Goal: Find contact information

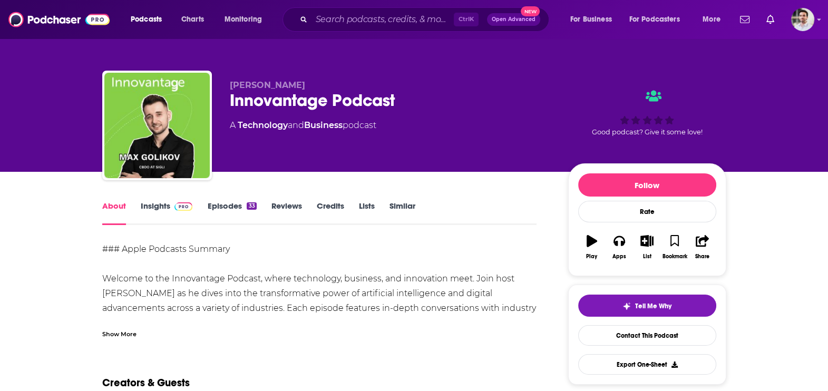
click at [160, 211] on link "Insights" at bounding box center [167, 213] width 52 height 24
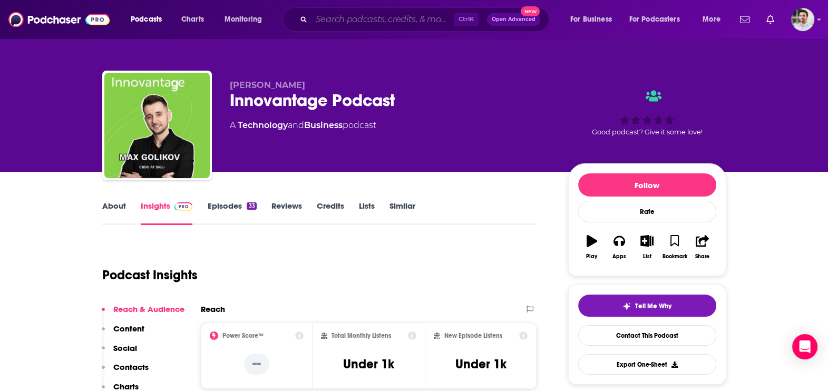
click at [365, 22] on input "Search podcasts, credits, & more..." at bounding box center [382, 19] width 142 height 17
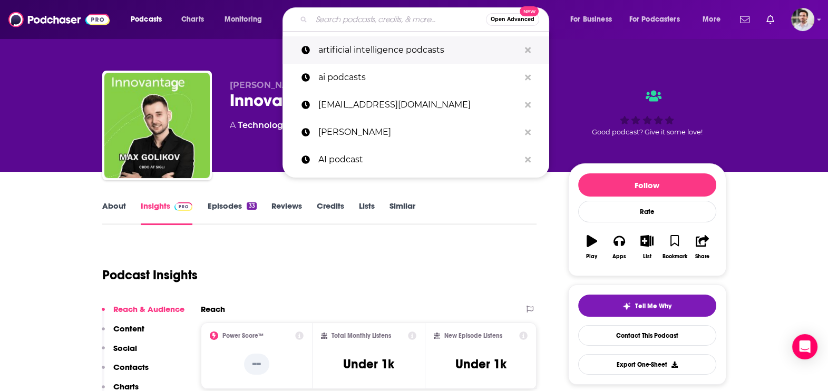
click at [358, 54] on p "artificial intelligence podcasts" at bounding box center [418, 49] width 201 height 27
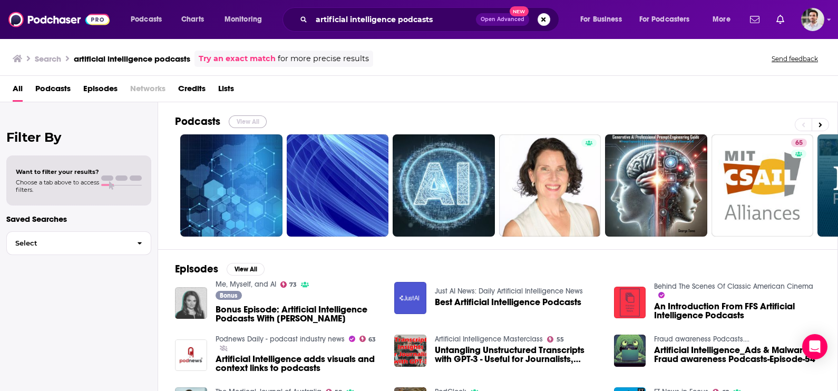
click at [245, 119] on button "View All" at bounding box center [248, 121] width 38 height 13
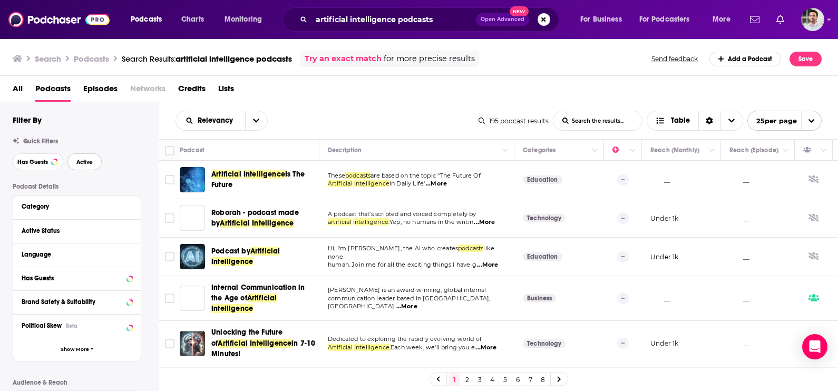
click at [85, 169] on button "Active" at bounding box center [84, 161] width 34 height 17
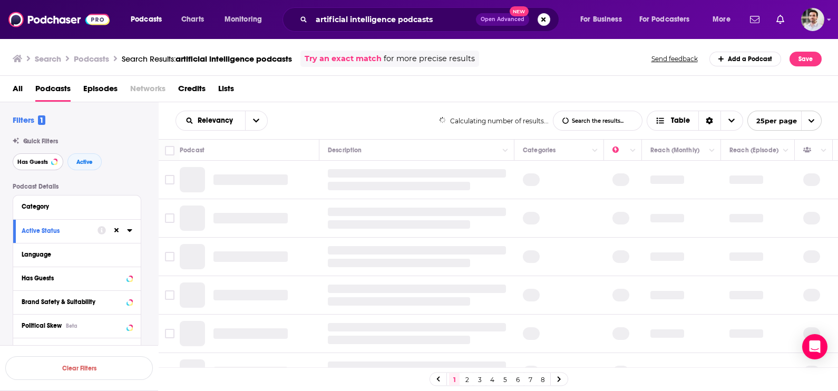
click at [47, 166] on button "Has Guests" at bounding box center [38, 161] width 51 height 17
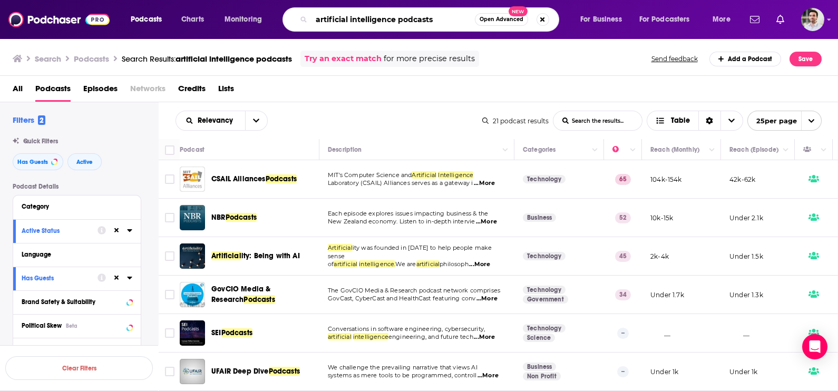
drag, startPoint x: 397, startPoint y: 22, endPoint x: 527, endPoint y: 26, distance: 129.7
click at [527, 26] on div "artificial intelligence podcasts Open Advanced New" at bounding box center [420, 19] width 277 height 24
type input "artificial intelligence"
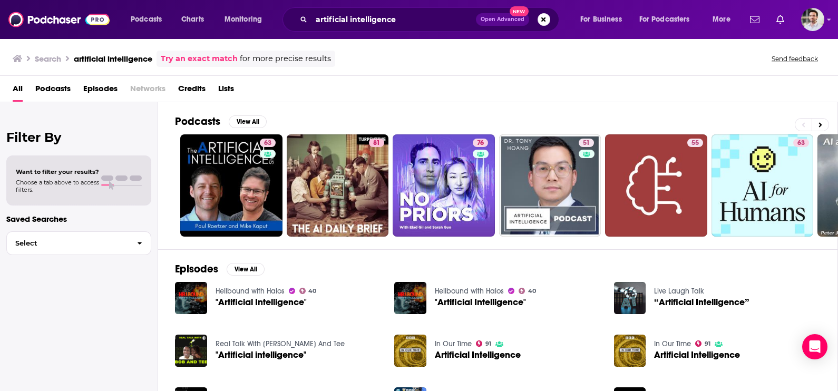
click at [249, 113] on div "Podcasts View All 63 81 76 51 55 63 54 38 + 5k" at bounding box center [506, 175] width 663 height 147
click at [247, 120] on button "View All" at bounding box center [248, 121] width 38 height 13
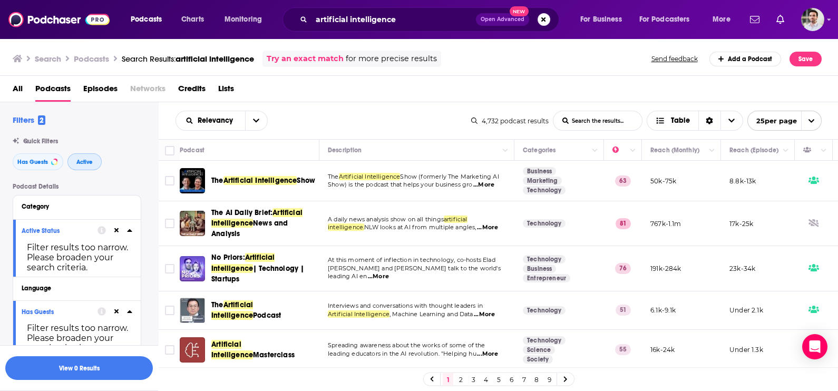
click at [97, 162] on button "Active" at bounding box center [84, 161] width 34 height 17
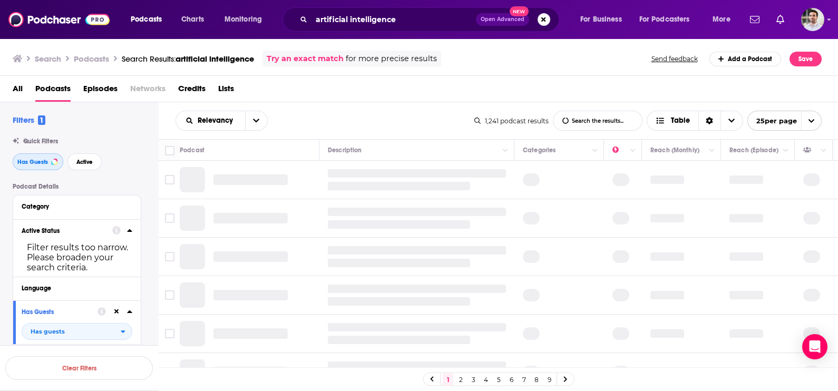
click at [29, 164] on span "Has Guests" at bounding box center [32, 162] width 31 height 6
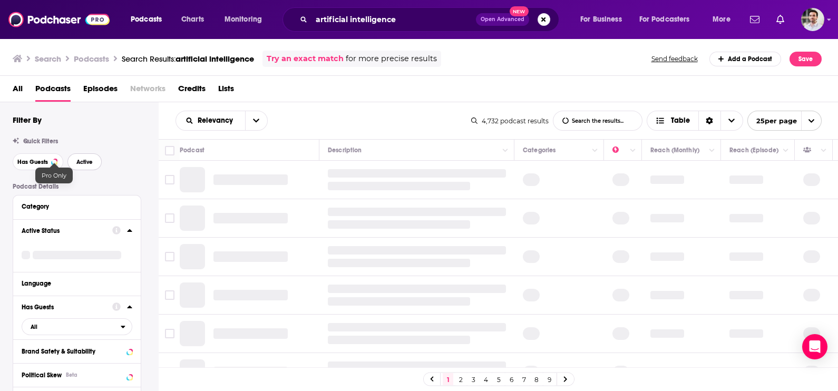
click at [89, 158] on button "Active" at bounding box center [84, 161] width 34 height 17
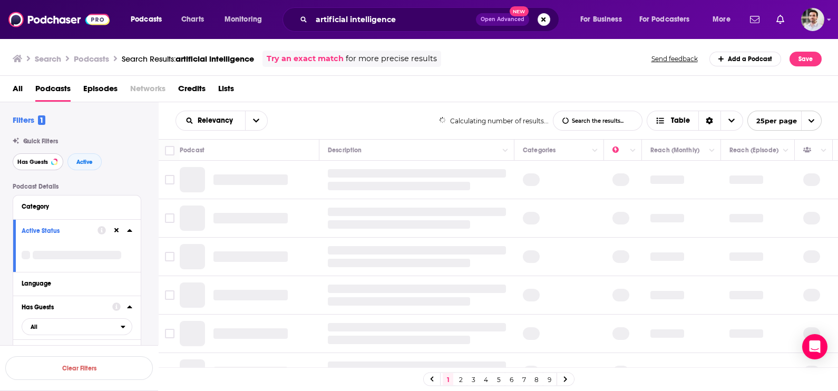
click at [32, 168] on button "Has Guests" at bounding box center [38, 161] width 51 height 17
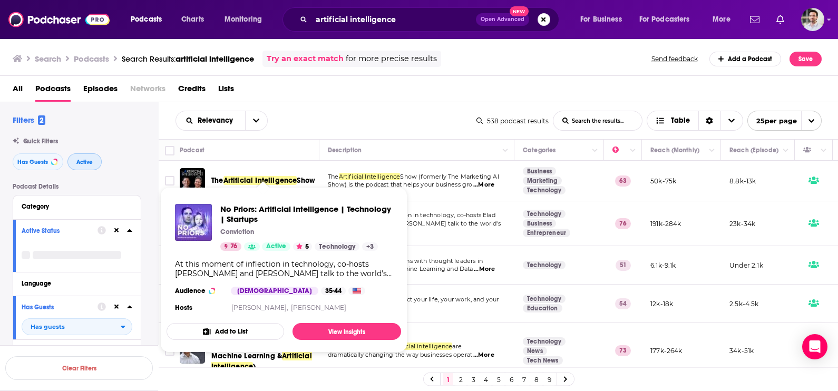
click at [83, 164] on span "Active" at bounding box center [84, 162] width 16 height 6
click at [80, 169] on button "Active" at bounding box center [84, 161] width 34 height 17
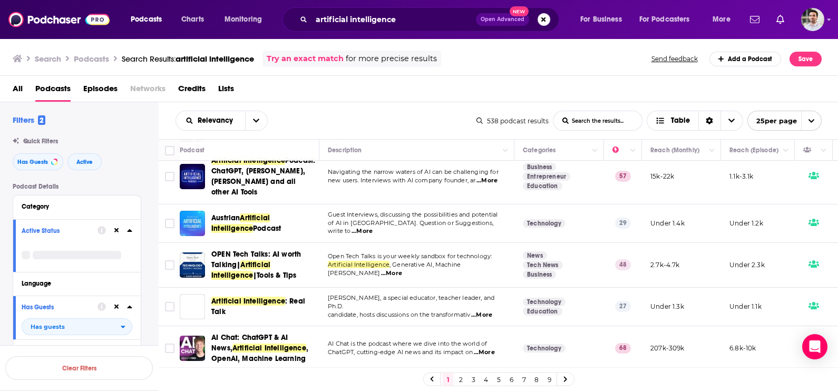
scroll to position [274, 0]
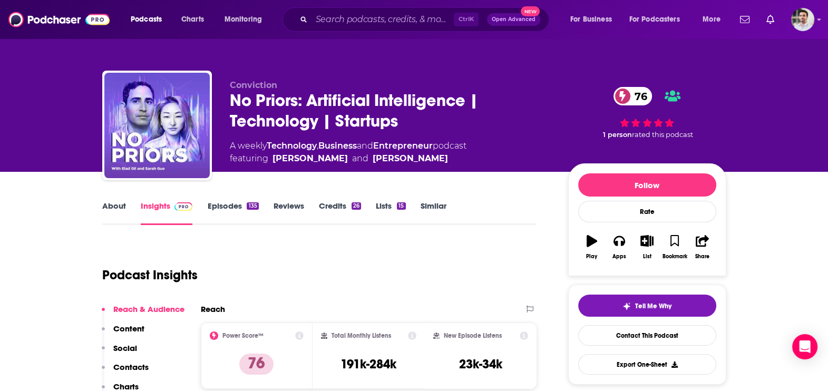
click at [496, 109] on div "No Priors: Artificial Intelligence | Technology | Startups 76" at bounding box center [390, 110] width 321 height 41
click at [132, 362] on p "Contacts" at bounding box center [130, 367] width 35 height 10
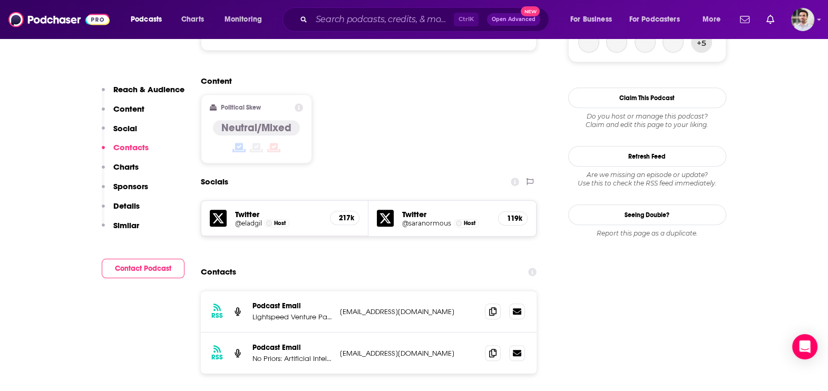
scroll to position [855, 0]
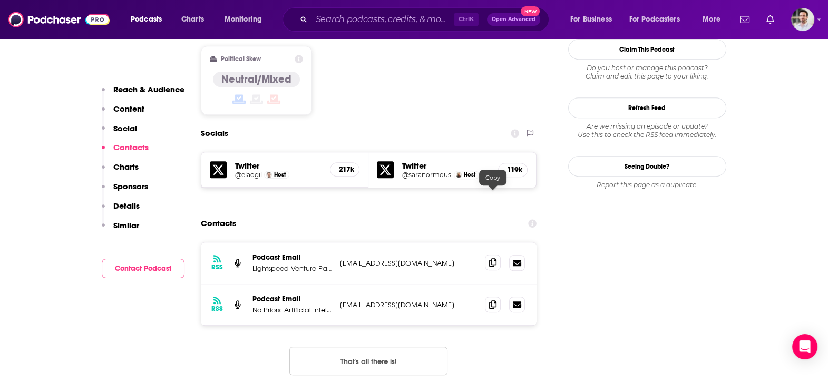
click at [487, 255] on span at bounding box center [493, 263] width 16 height 16
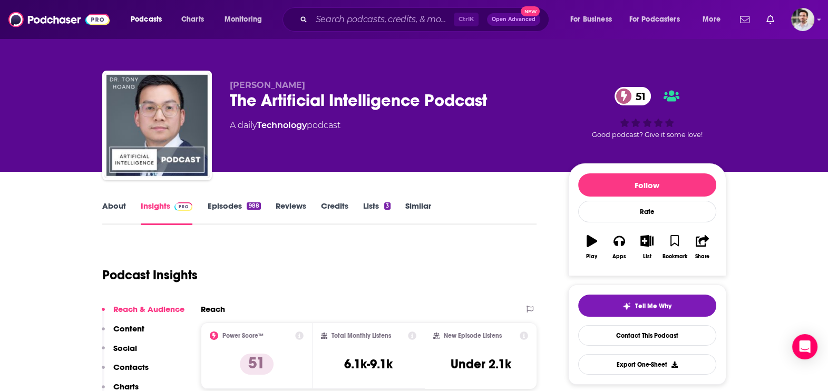
click at [136, 363] on p "Contacts" at bounding box center [130, 367] width 35 height 10
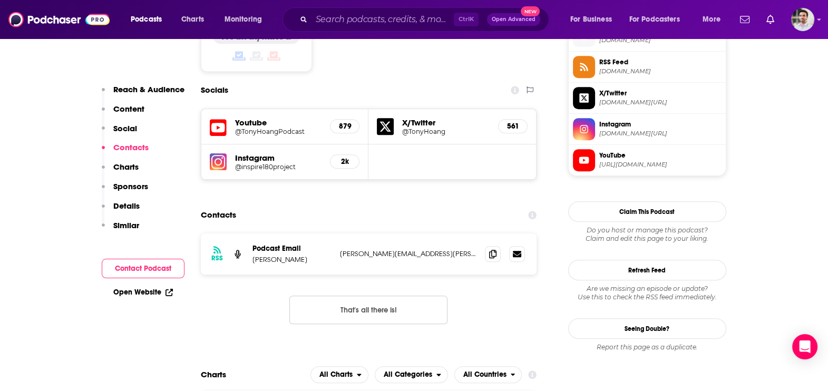
scroll to position [890, 0]
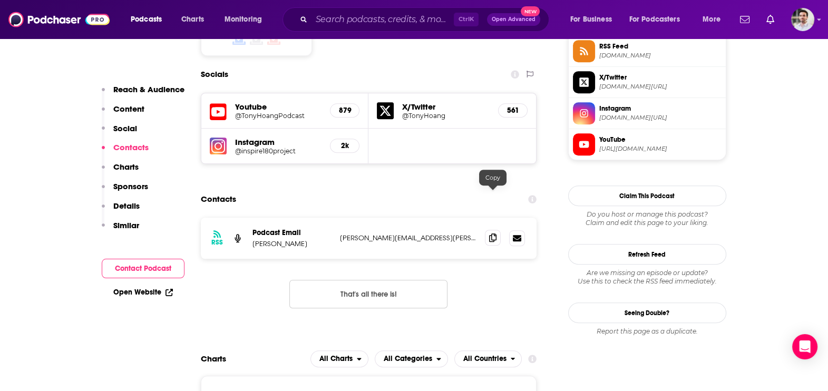
click at [492, 233] on icon at bounding box center [492, 237] width 7 height 8
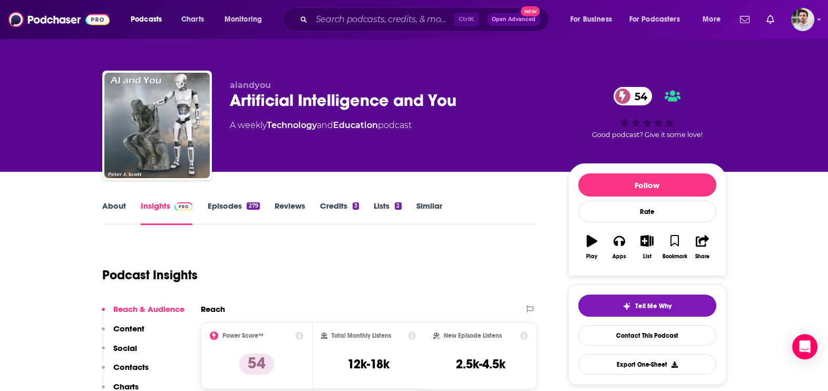
click at [132, 366] on p "Contacts" at bounding box center [130, 367] width 35 height 10
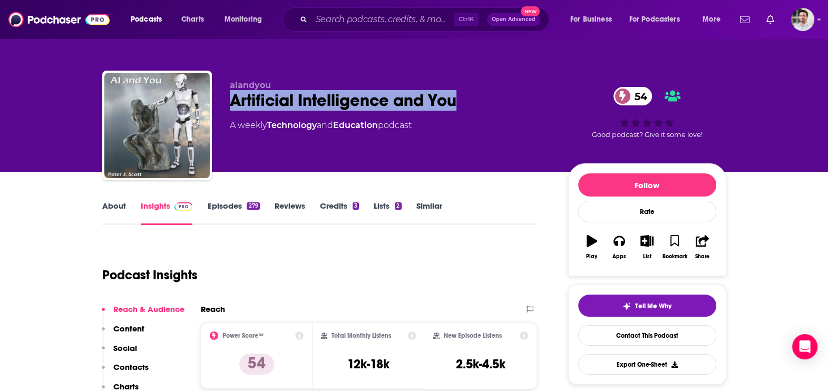
drag, startPoint x: 343, startPoint y: 105, endPoint x: 233, endPoint y: 101, distance: 109.7
click at [233, 101] on div "aiandyou Artificial Intelligence and You 54 A weekly Technology and Education p…" at bounding box center [390, 122] width 321 height 84
copy h2 "Artificial Intelligence and You"
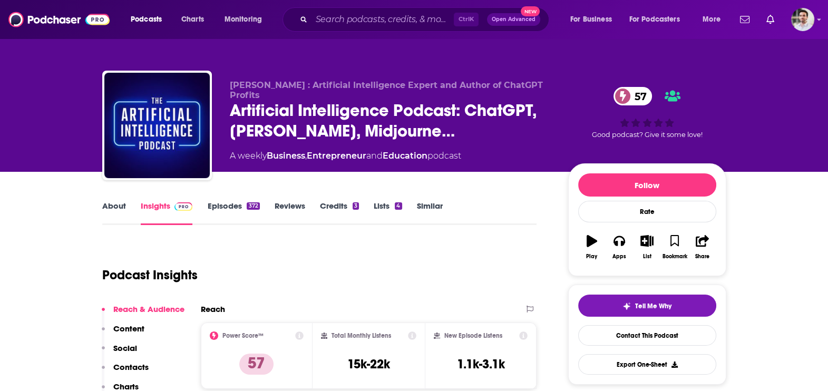
click at [133, 366] on p "Contacts" at bounding box center [130, 367] width 35 height 10
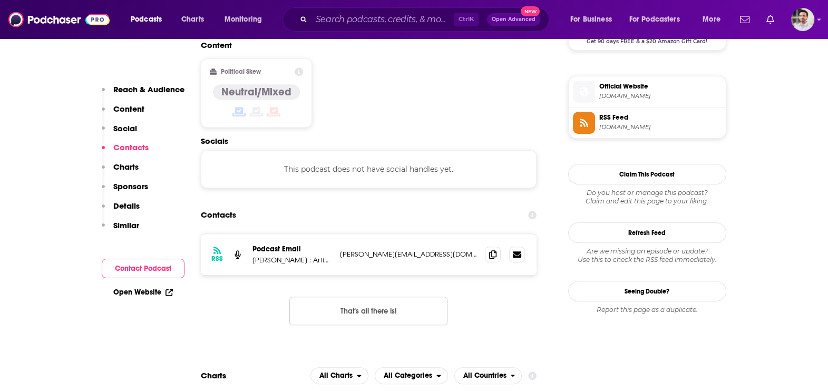
scroll to position [834, 0]
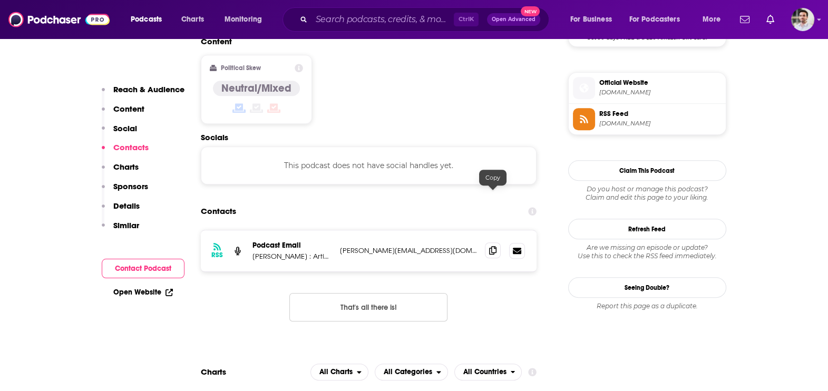
click at [498, 242] on span at bounding box center [493, 250] width 16 height 16
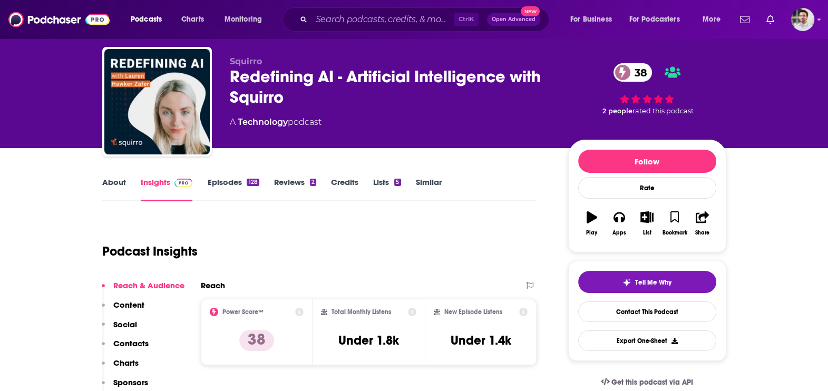
scroll to position [342, 0]
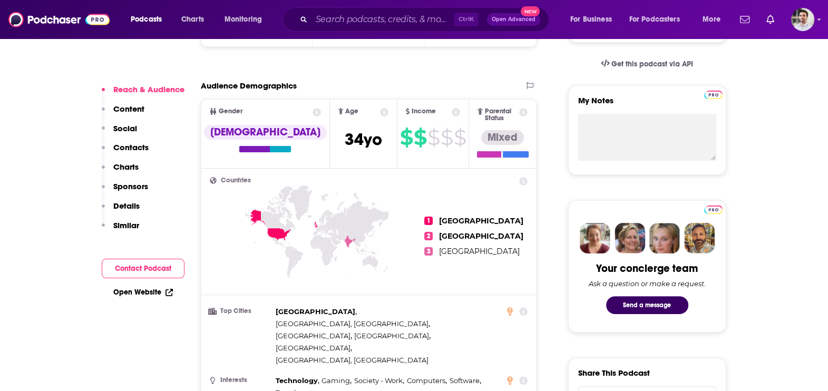
click at [132, 148] on p "Contacts" at bounding box center [130, 147] width 35 height 10
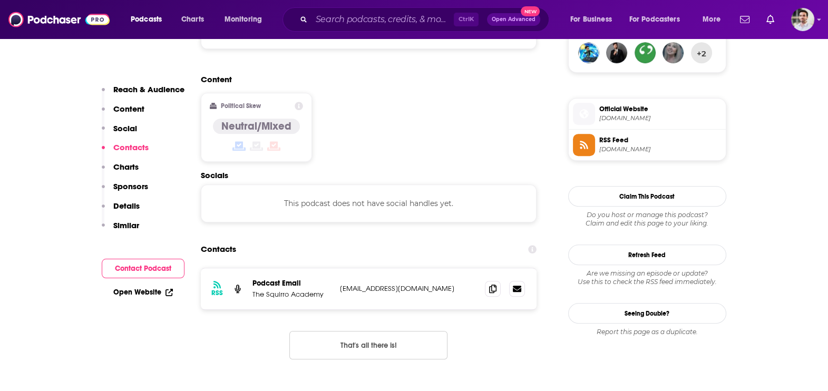
scroll to position [834, 0]
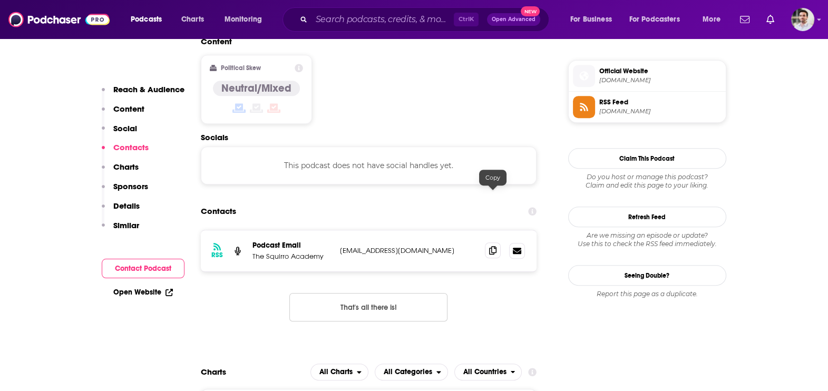
click at [490, 246] on icon at bounding box center [492, 250] width 7 height 8
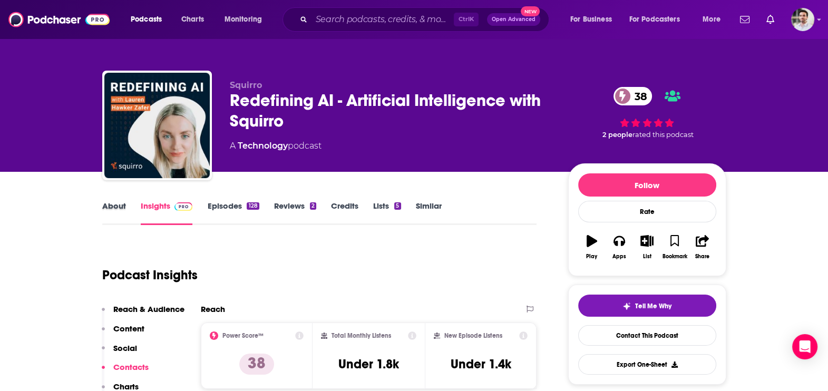
click at [126, 206] on div "About" at bounding box center [121, 213] width 38 height 24
click at [111, 208] on link "About" at bounding box center [114, 213] width 24 height 24
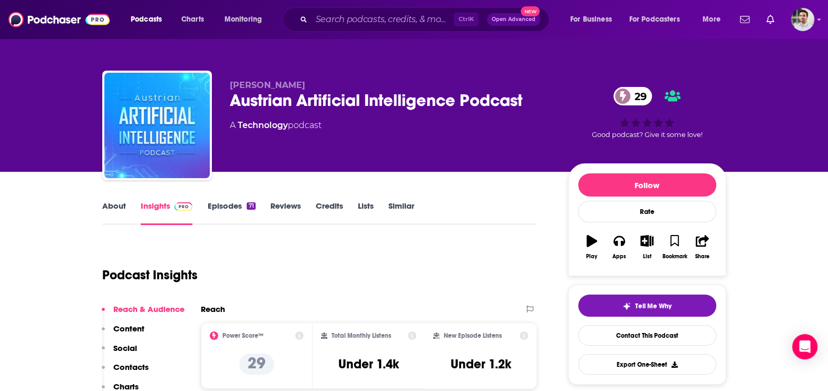
click at [136, 364] on p "Contacts" at bounding box center [130, 367] width 35 height 10
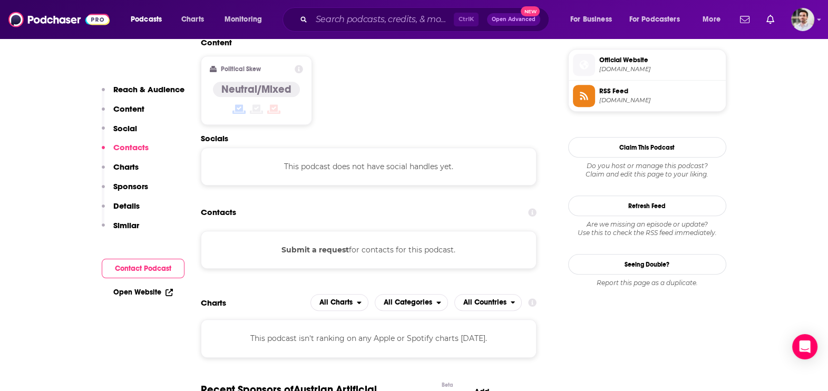
scroll to position [846, 0]
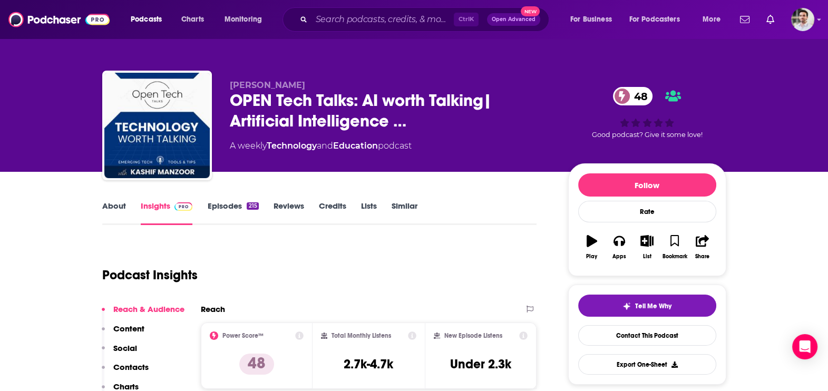
click at [127, 372] on button "Contacts" at bounding box center [125, 371] width 47 height 19
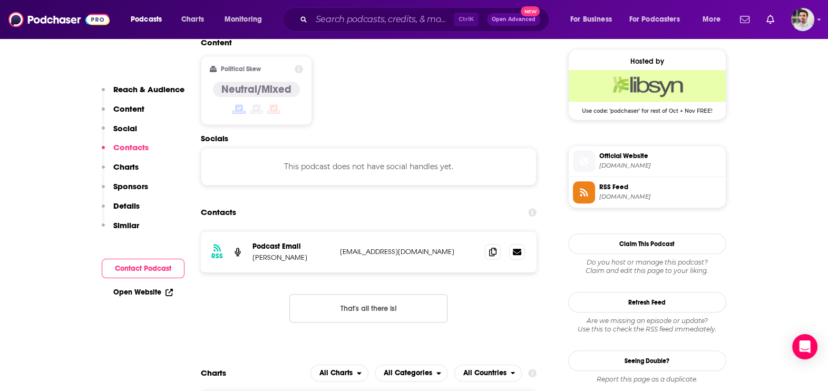
scroll to position [846, 0]
click at [495, 247] on icon at bounding box center [492, 251] width 7 height 8
